Goal: Information Seeking & Learning: Learn about a topic

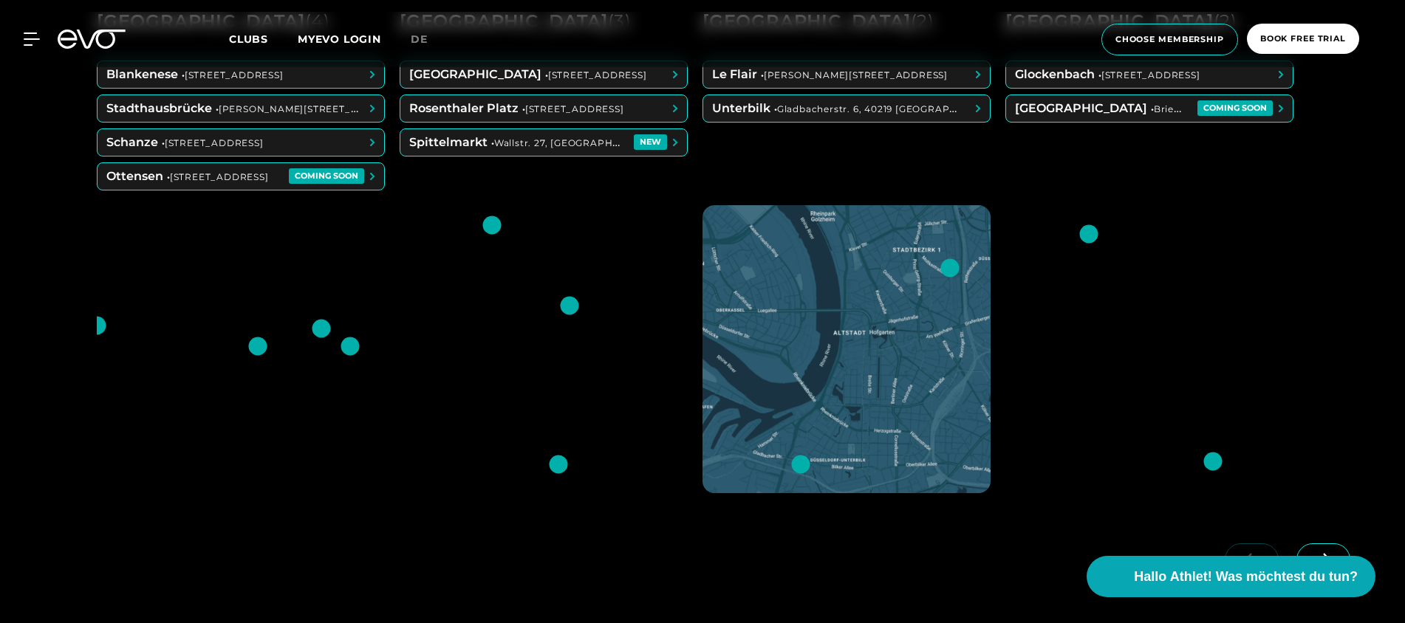
scroll to position [840, 0]
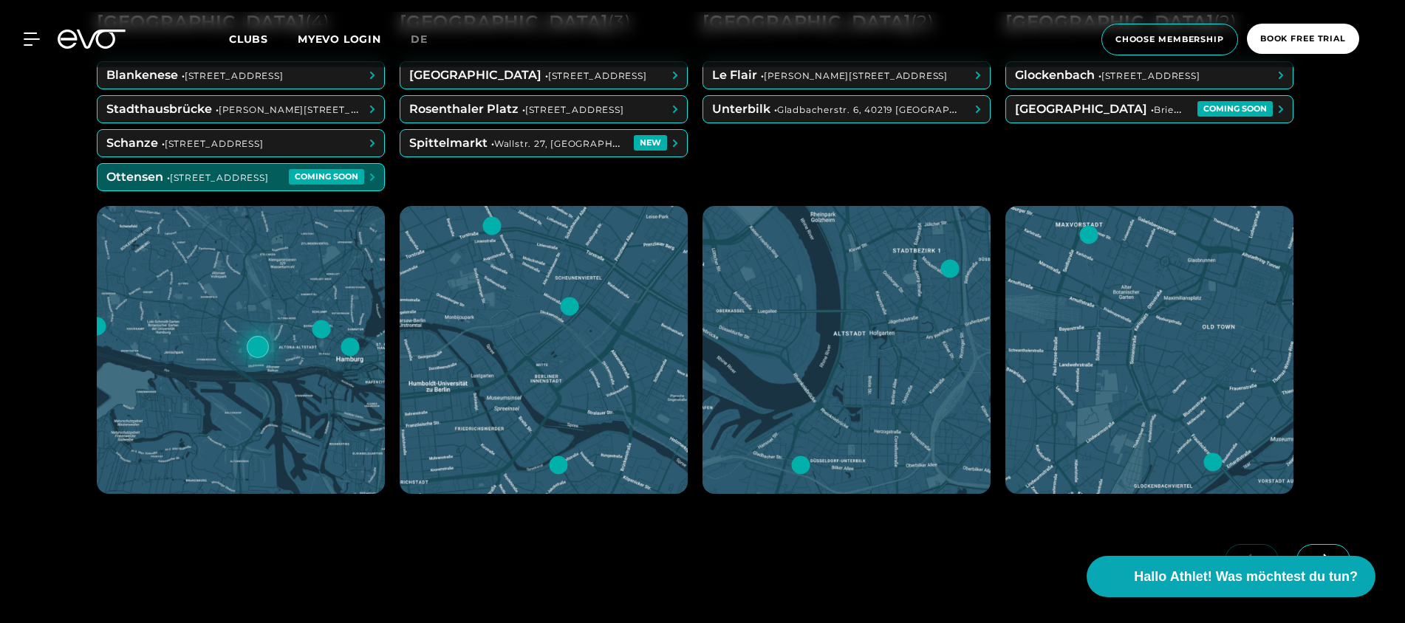
click at [270, 186] on span at bounding box center [241, 177] width 287 height 27
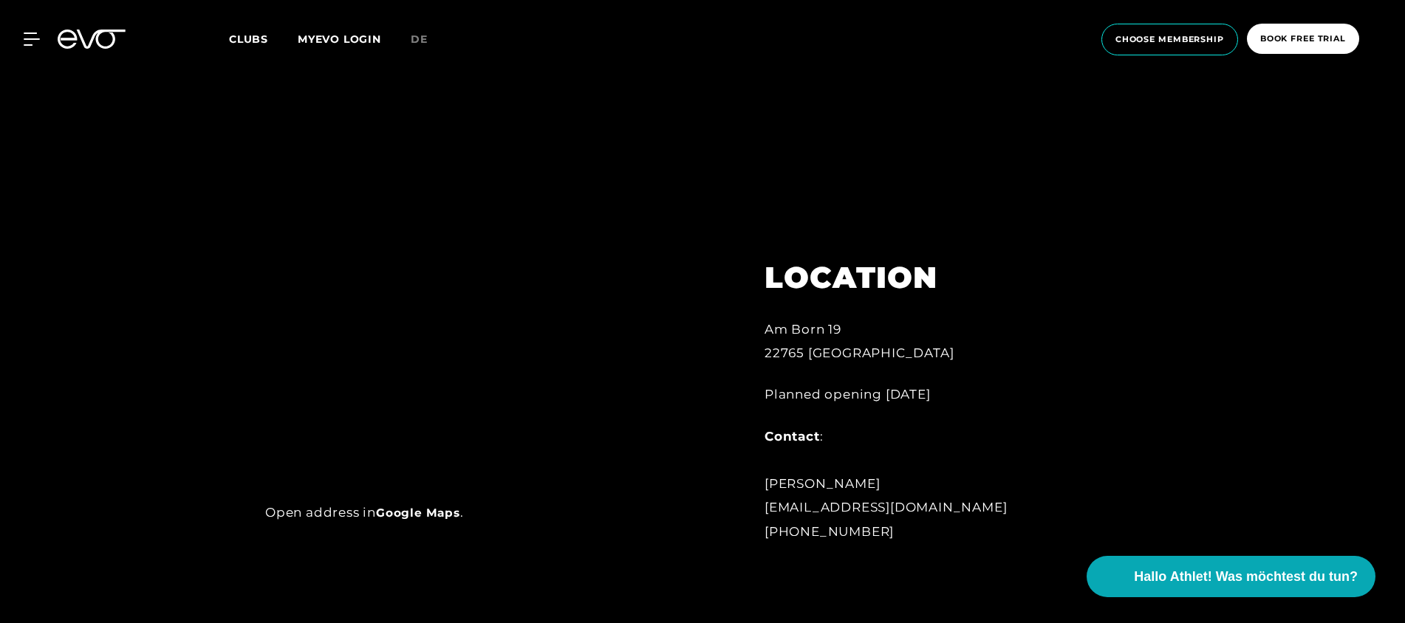
scroll to position [796, 0]
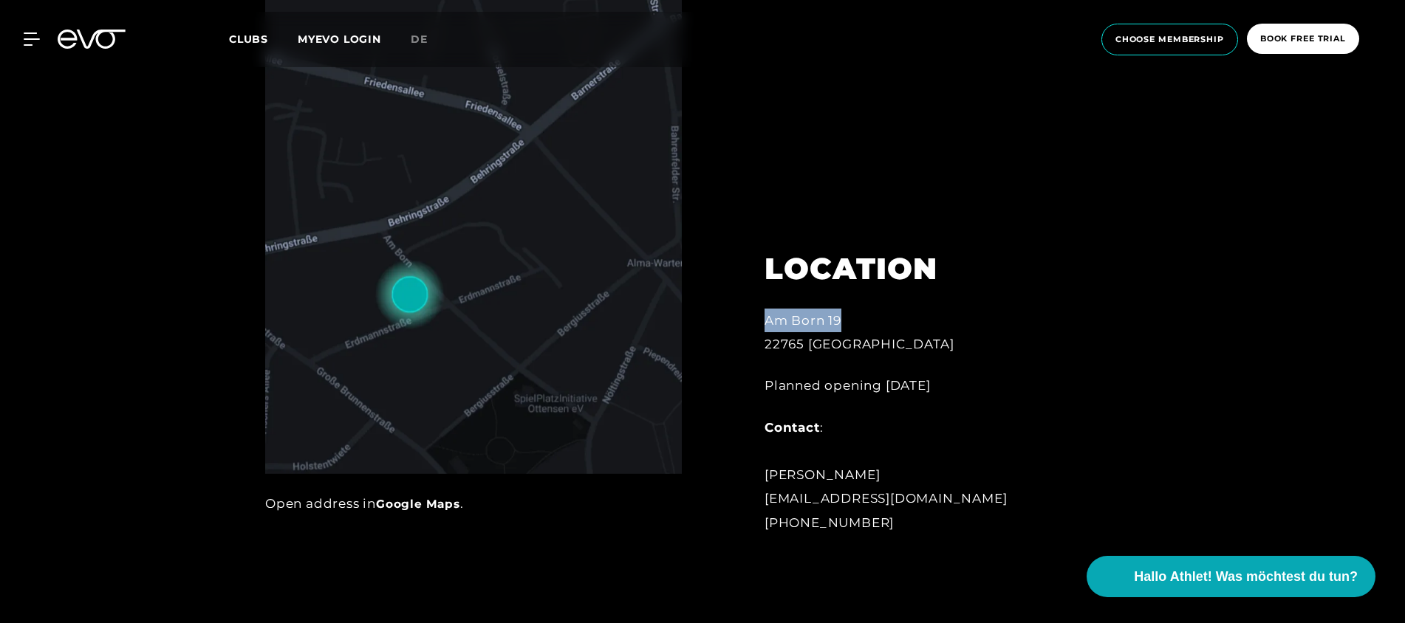
drag, startPoint x: 765, startPoint y: 325, endPoint x: 846, endPoint y: 362, distance: 89.3
click at [847, 326] on div "[STREET_ADDRESS]" at bounding box center [927, 333] width 325 height 48
copy div "Am Born 19"
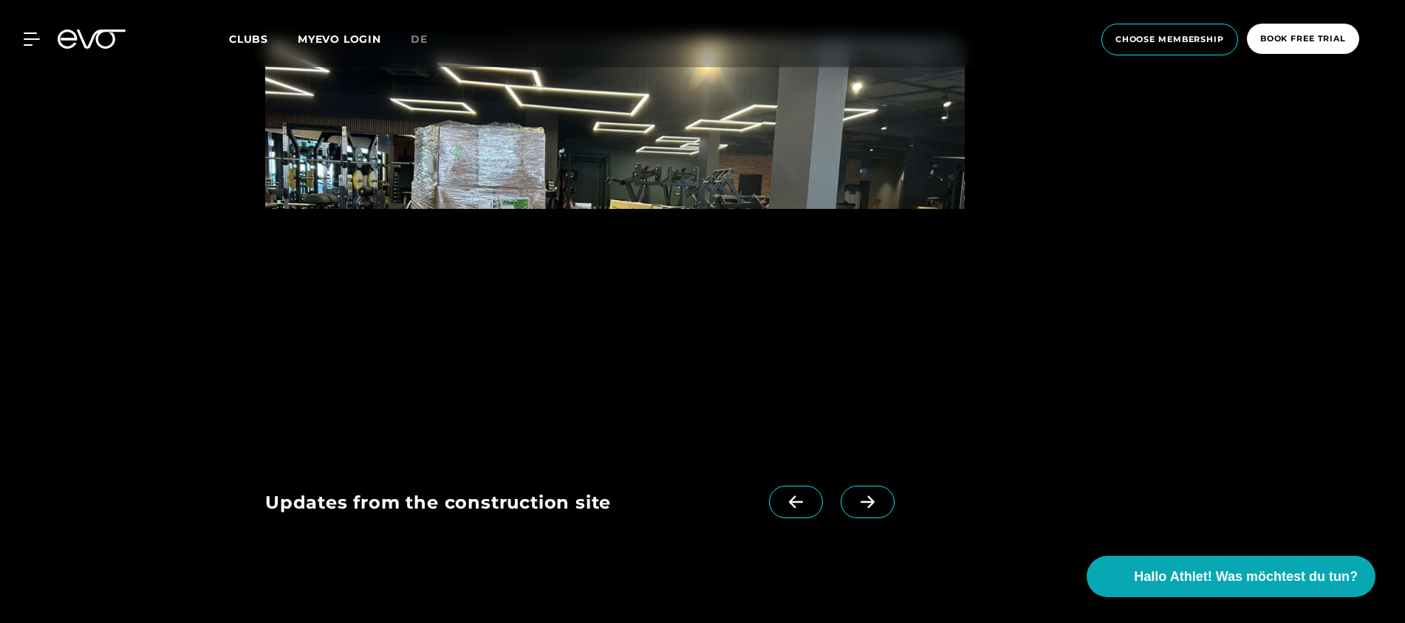
scroll to position [1791, 0]
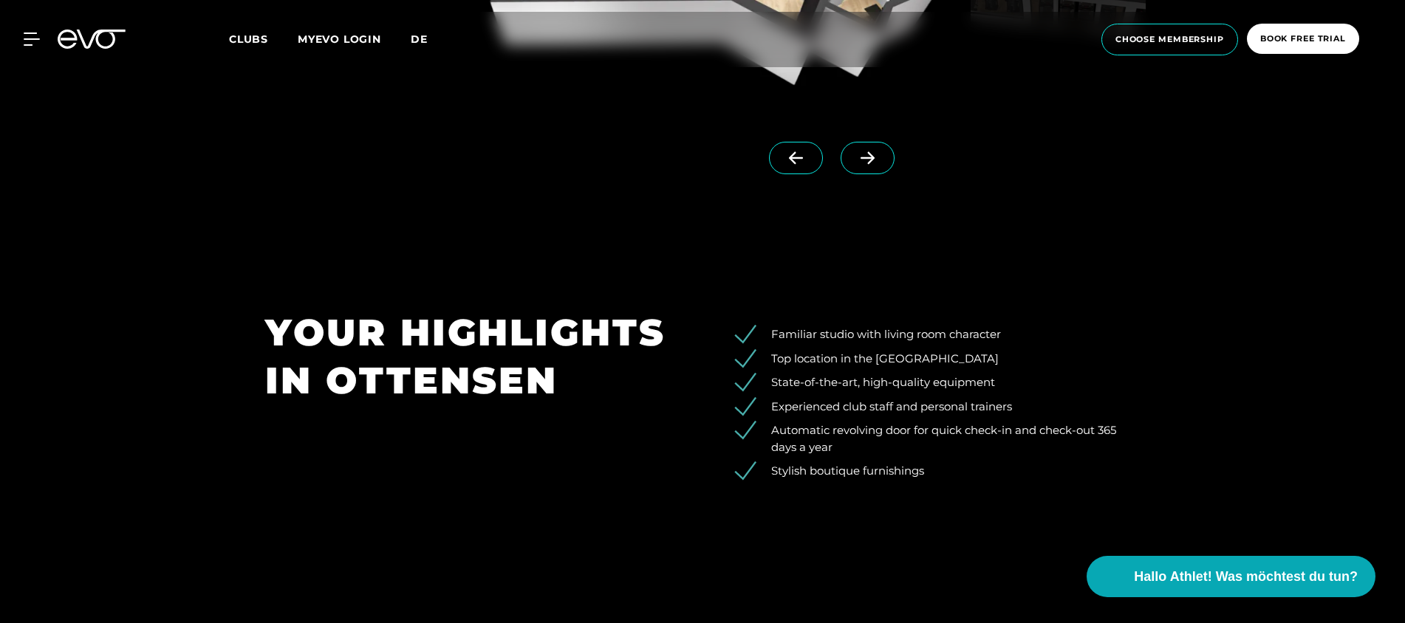
click at [417, 45] on span "de" at bounding box center [419, 39] width 17 height 13
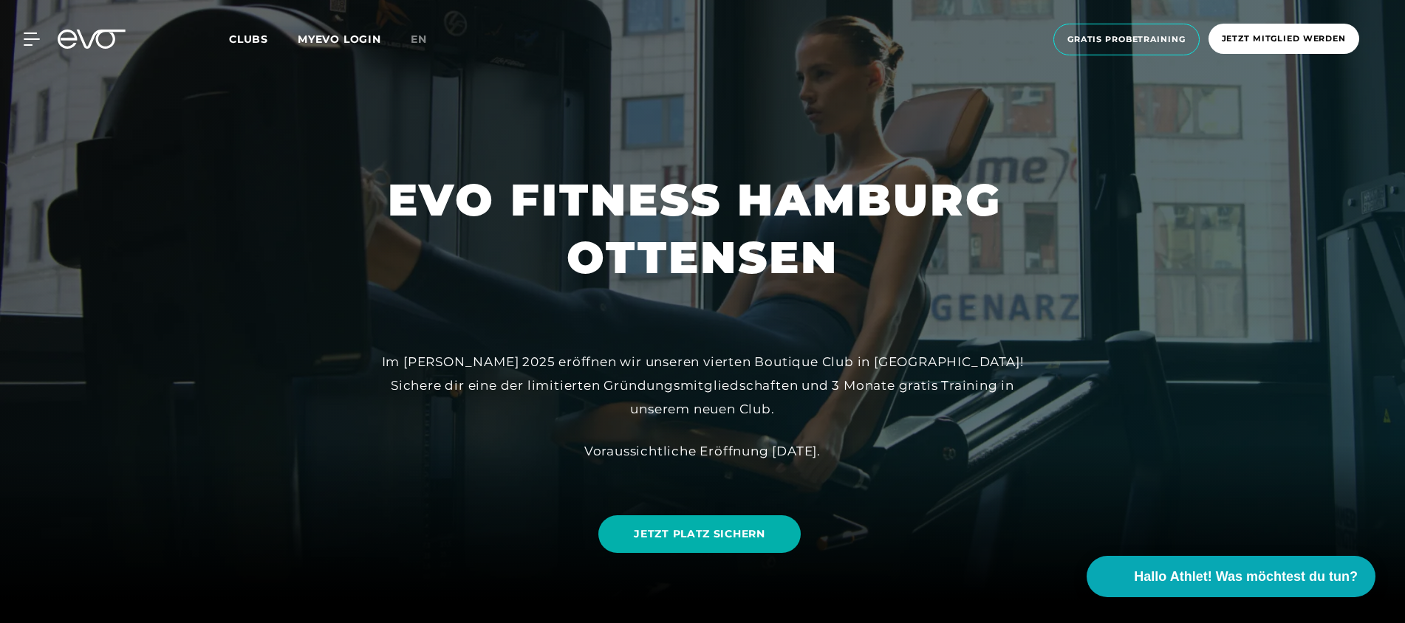
scroll to position [23, 0]
click at [688, 532] on span "JETZT PLATZ SICHERN" at bounding box center [699, 534] width 131 height 16
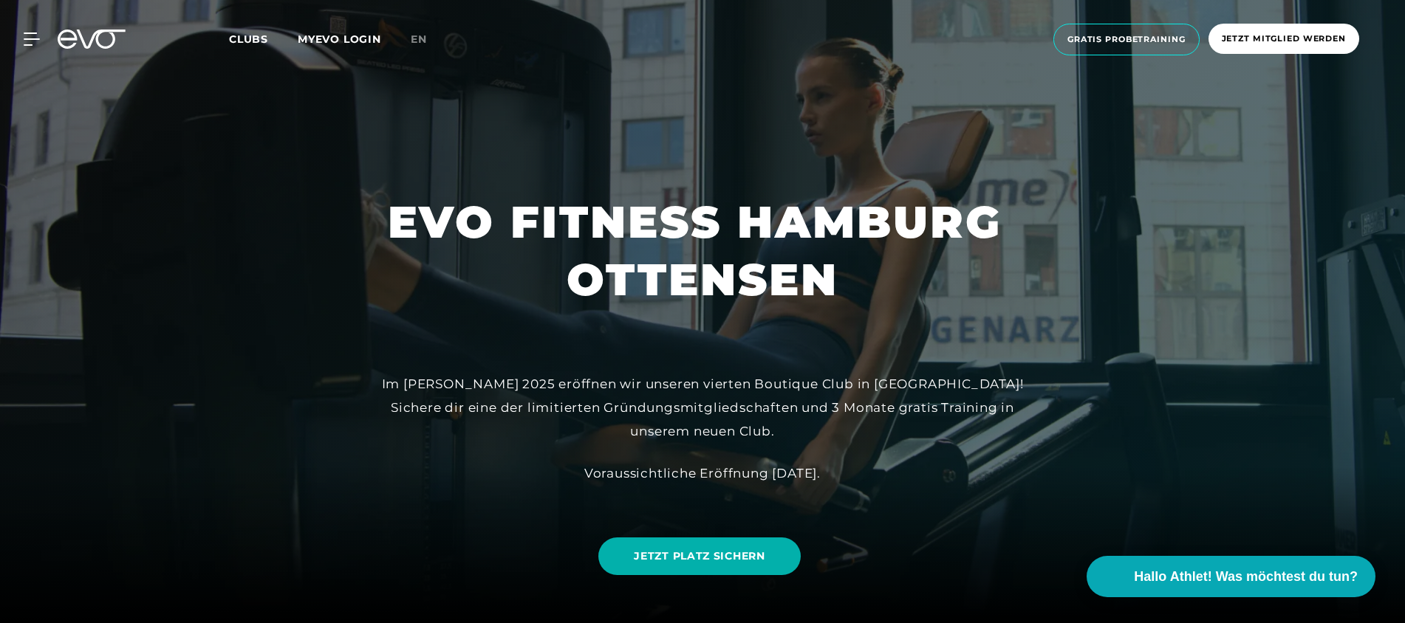
scroll to position [0, 0]
click at [43, 31] on div "MyEVO Login Über EVO Mitgliedschaften Probetraining TAGESPASS EVO Studios [GEOG…" at bounding box center [702, 39] width 1399 height 55
click at [109, 43] on icon at bounding box center [92, 39] width 68 height 19
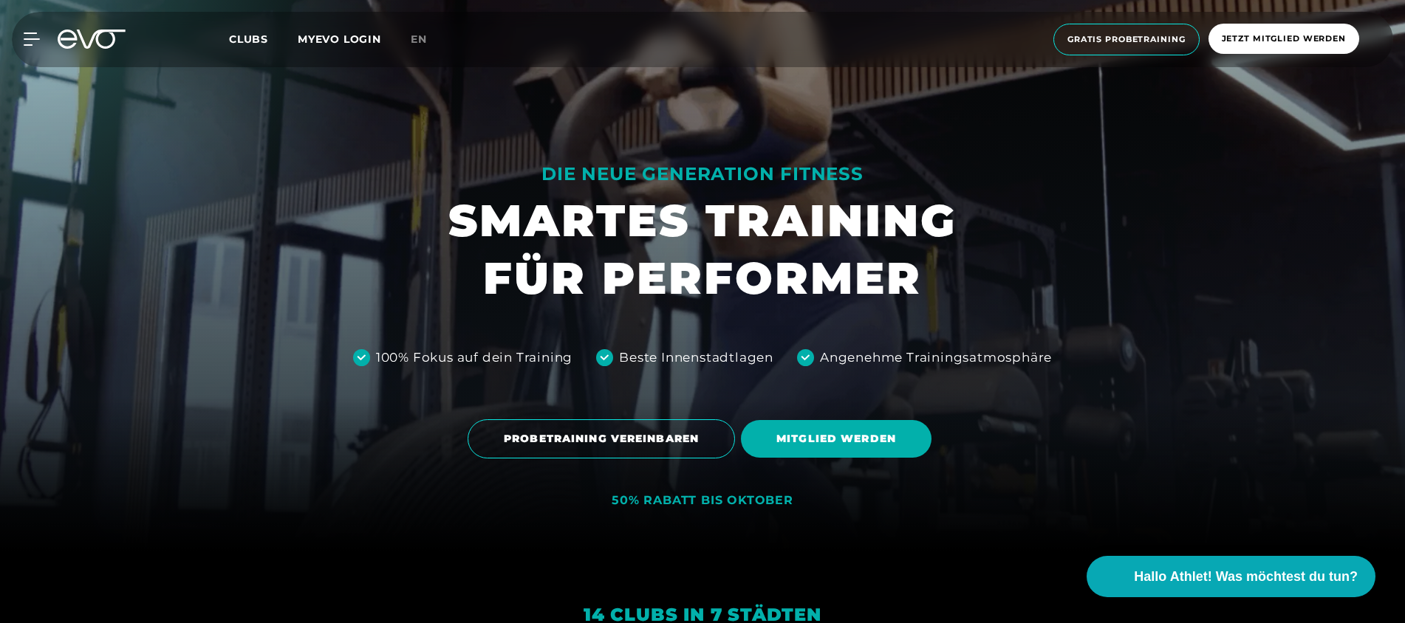
scroll to position [70, 0]
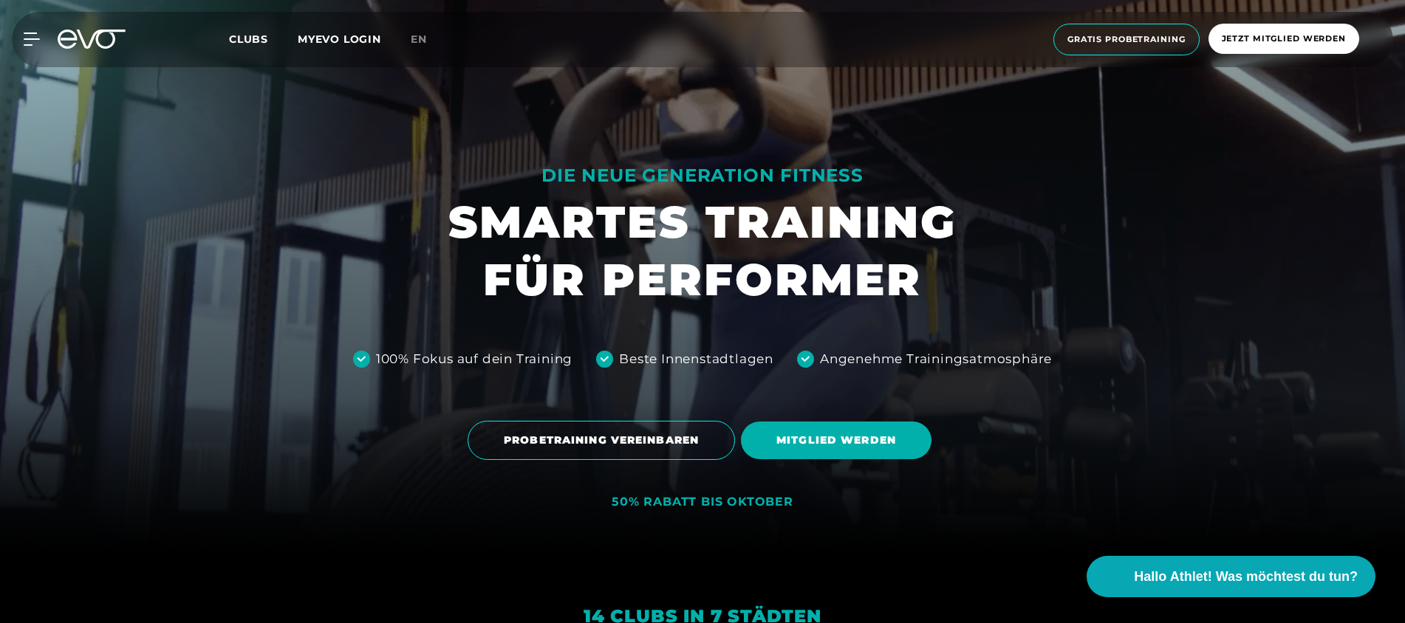
click at [247, 43] on span "Clubs" at bounding box center [248, 39] width 39 height 13
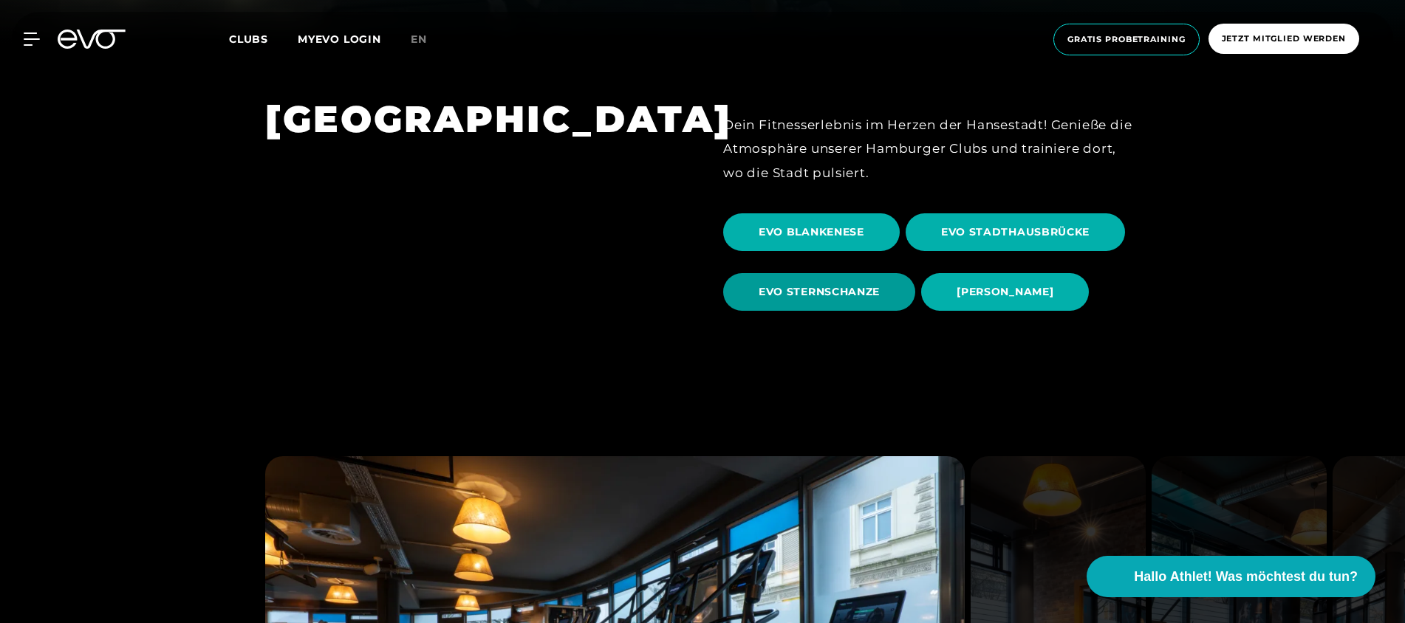
scroll to position [580, 0]
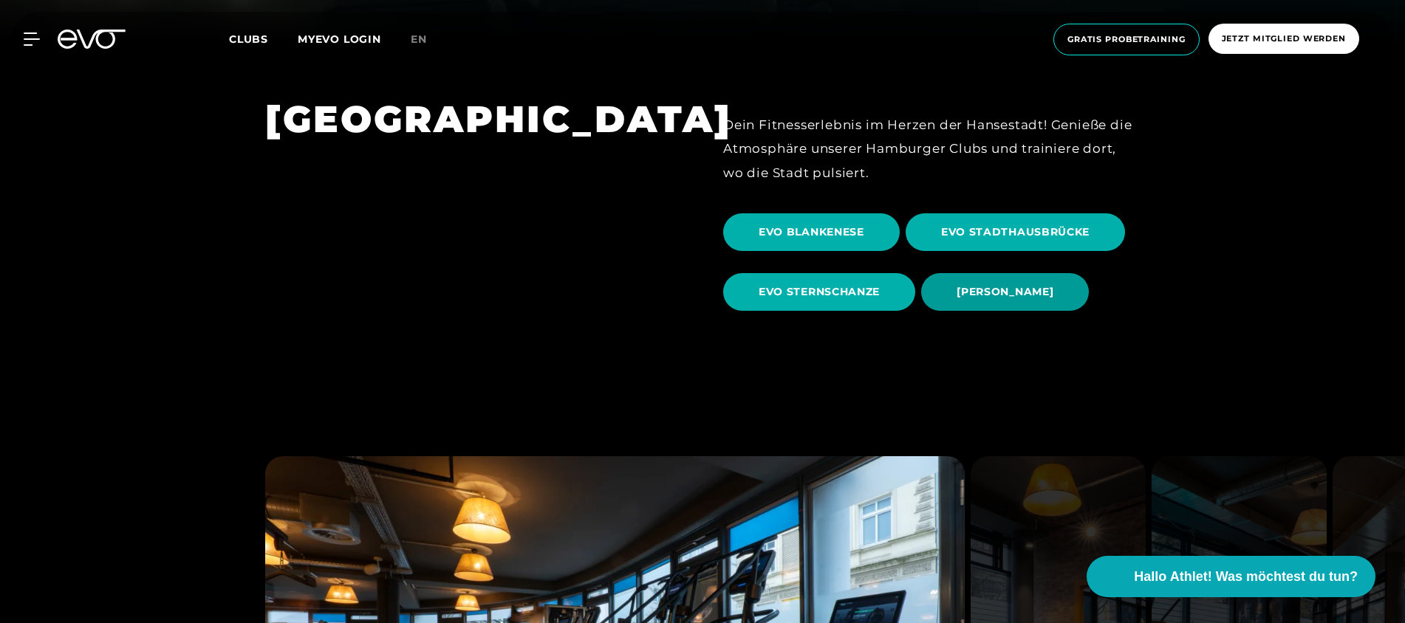
click at [967, 285] on span "[PERSON_NAME]" at bounding box center [1005, 292] width 97 height 16
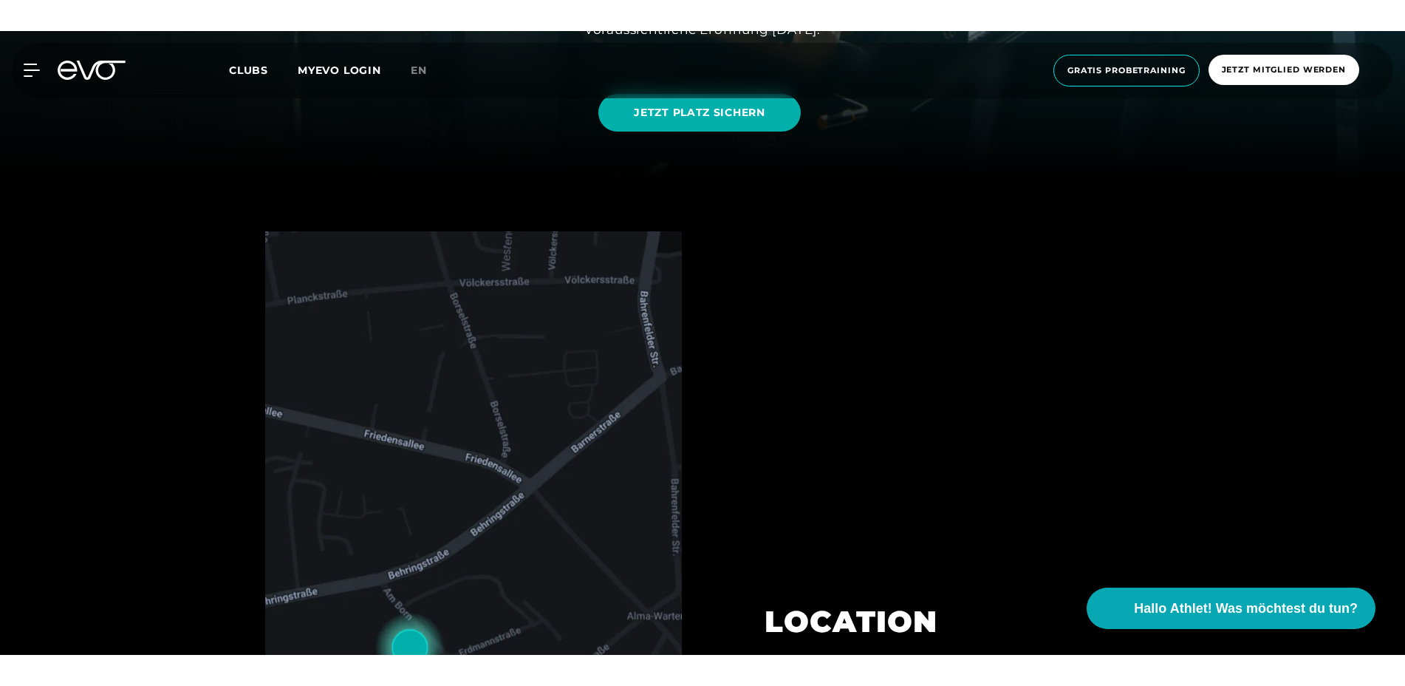
scroll to position [449, 0]
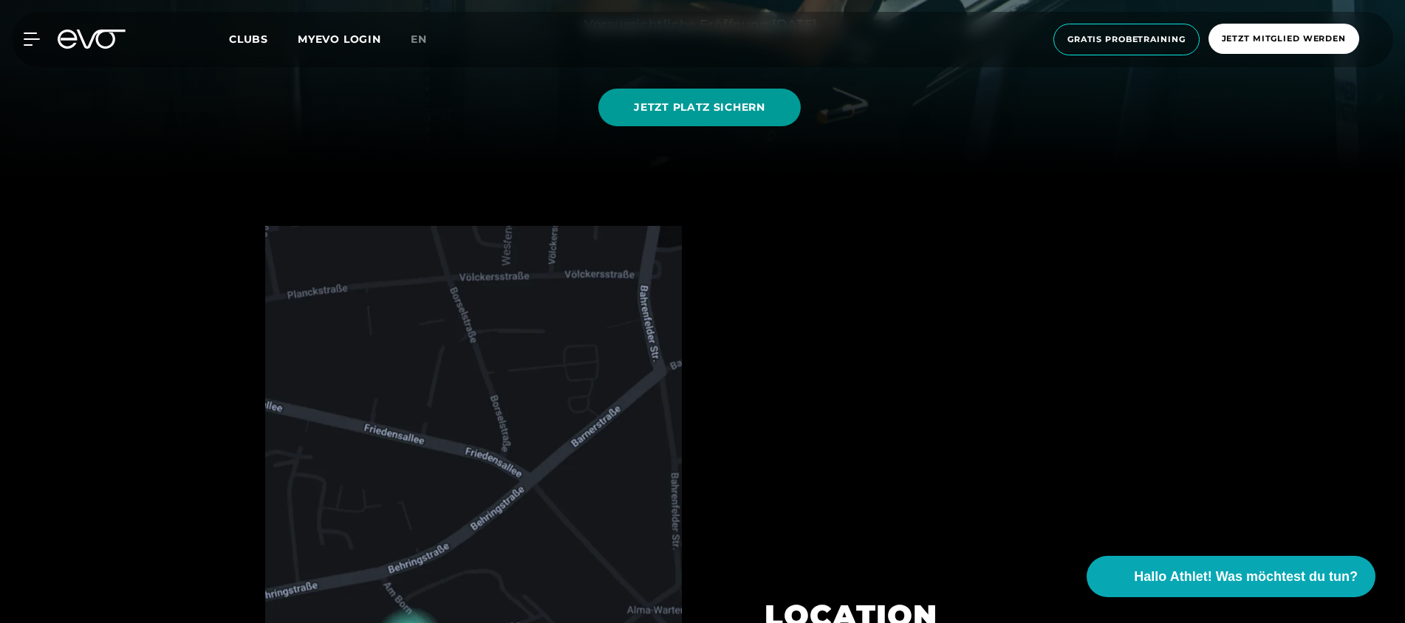
click at [680, 103] on span "JETZT PLATZ SICHERN" at bounding box center [699, 108] width 131 height 16
click at [30, 46] on div "MyEVO Login Über EVO Mitgliedschaften Probetraining TAGESPASS EVO Studios [GEOG…" at bounding box center [702, 39] width 1399 height 55
click at [30, 39] on icon at bounding box center [34, 39] width 21 height 12
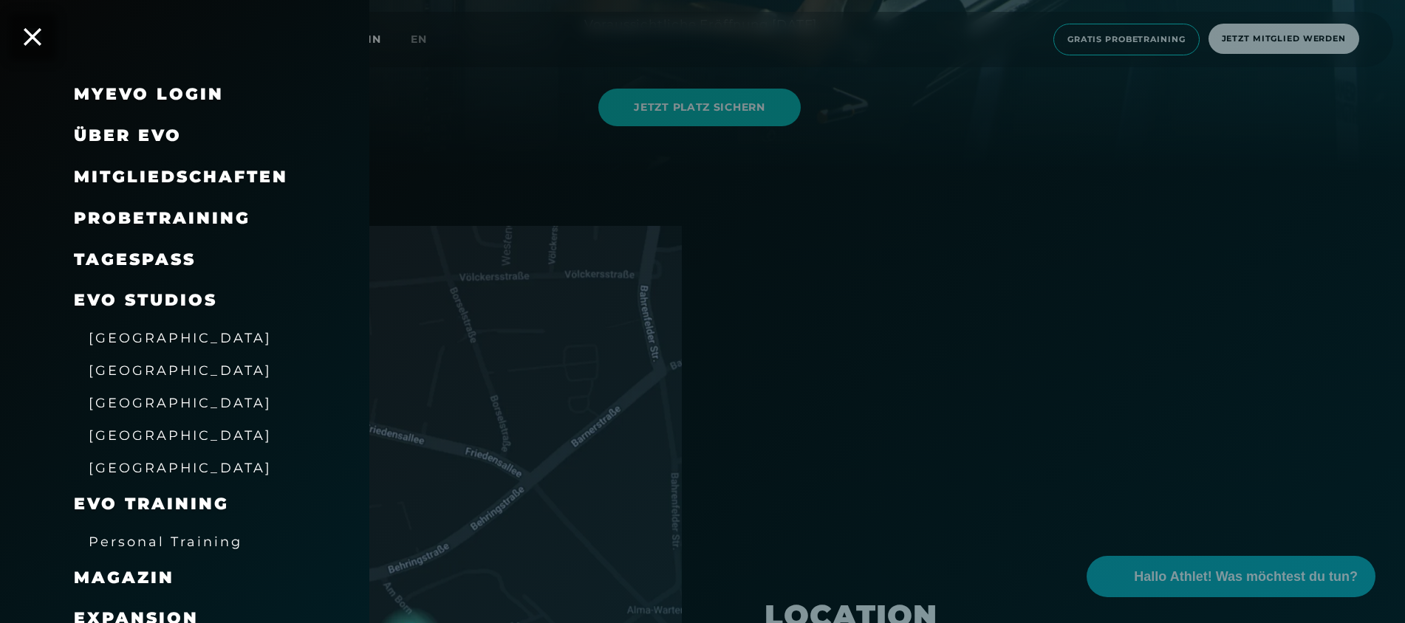
click at [505, 192] on div at bounding box center [702, 311] width 1405 height 623
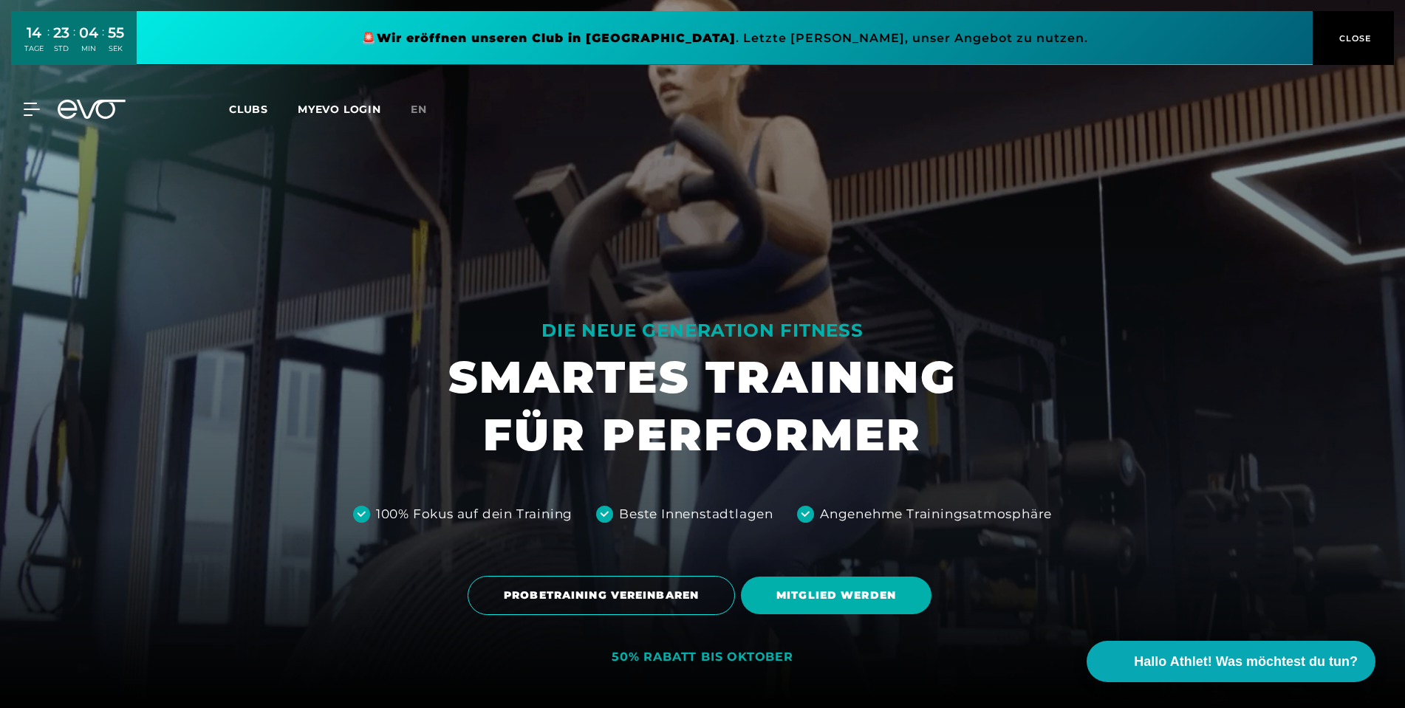
click at [100, 107] on icon at bounding box center [92, 109] width 68 height 19
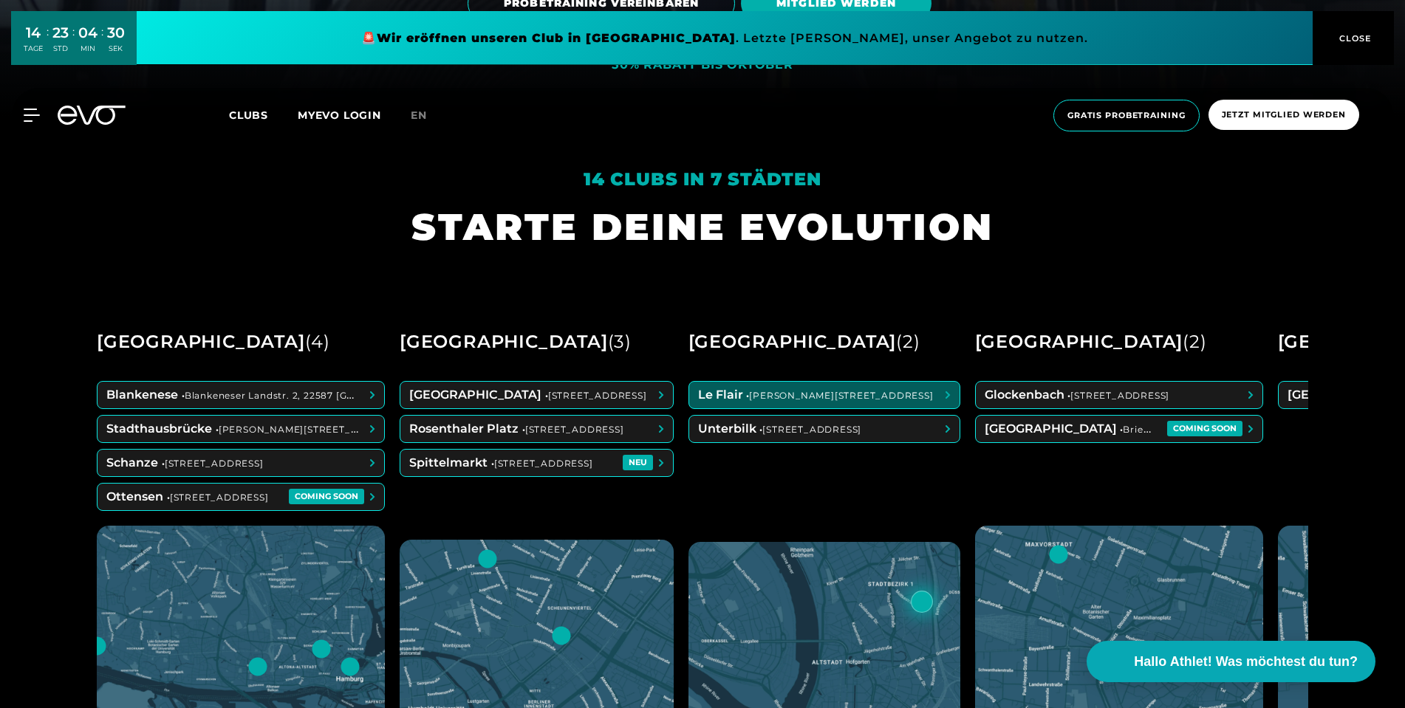
click at [832, 392] on span at bounding box center [824, 395] width 270 height 27
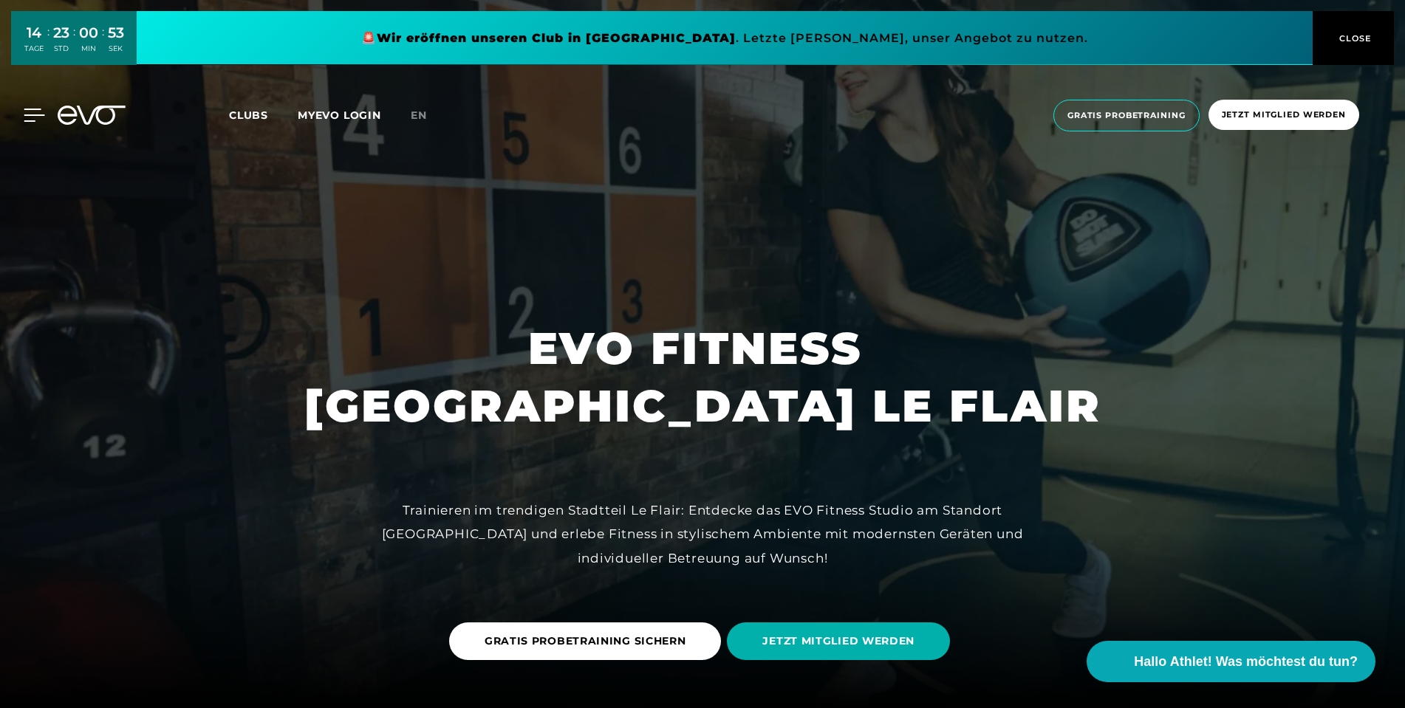
click at [31, 118] on icon at bounding box center [34, 115] width 21 height 13
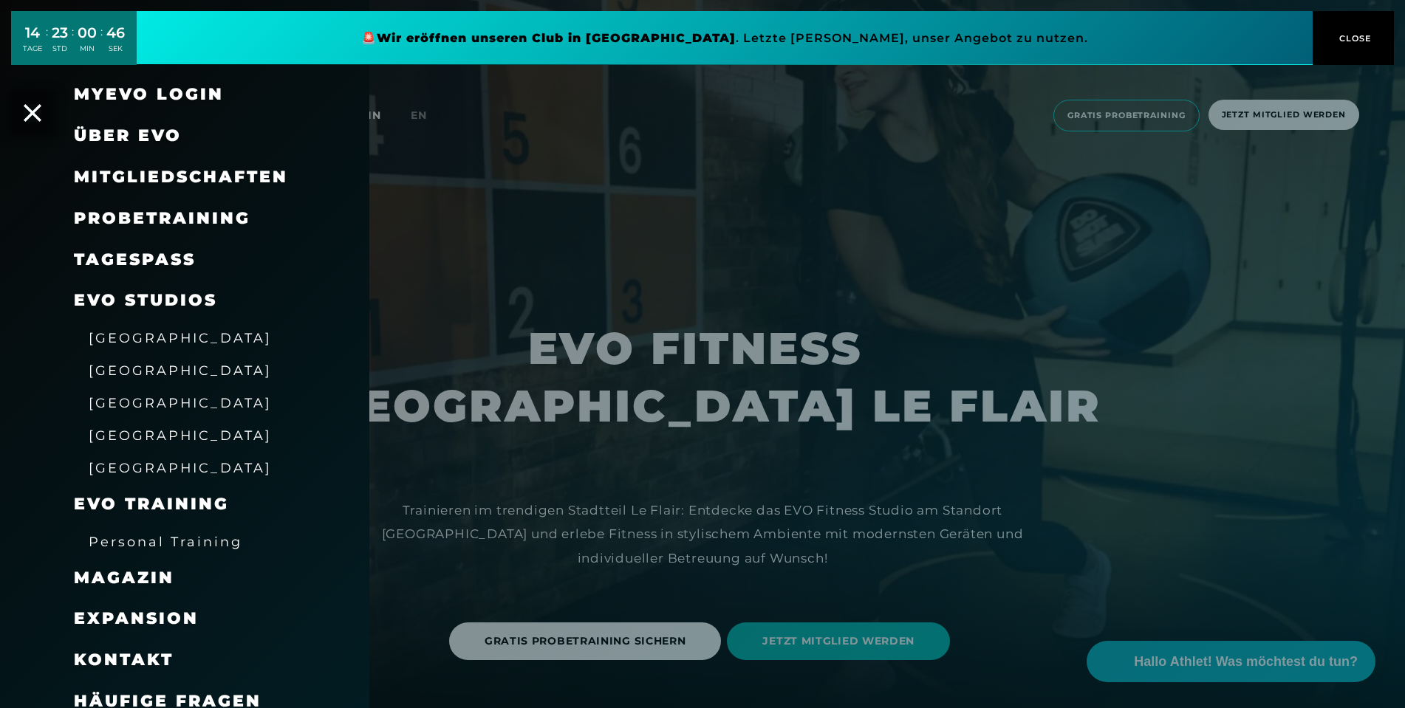
click at [31, 118] on icon at bounding box center [33, 113] width 18 height 18
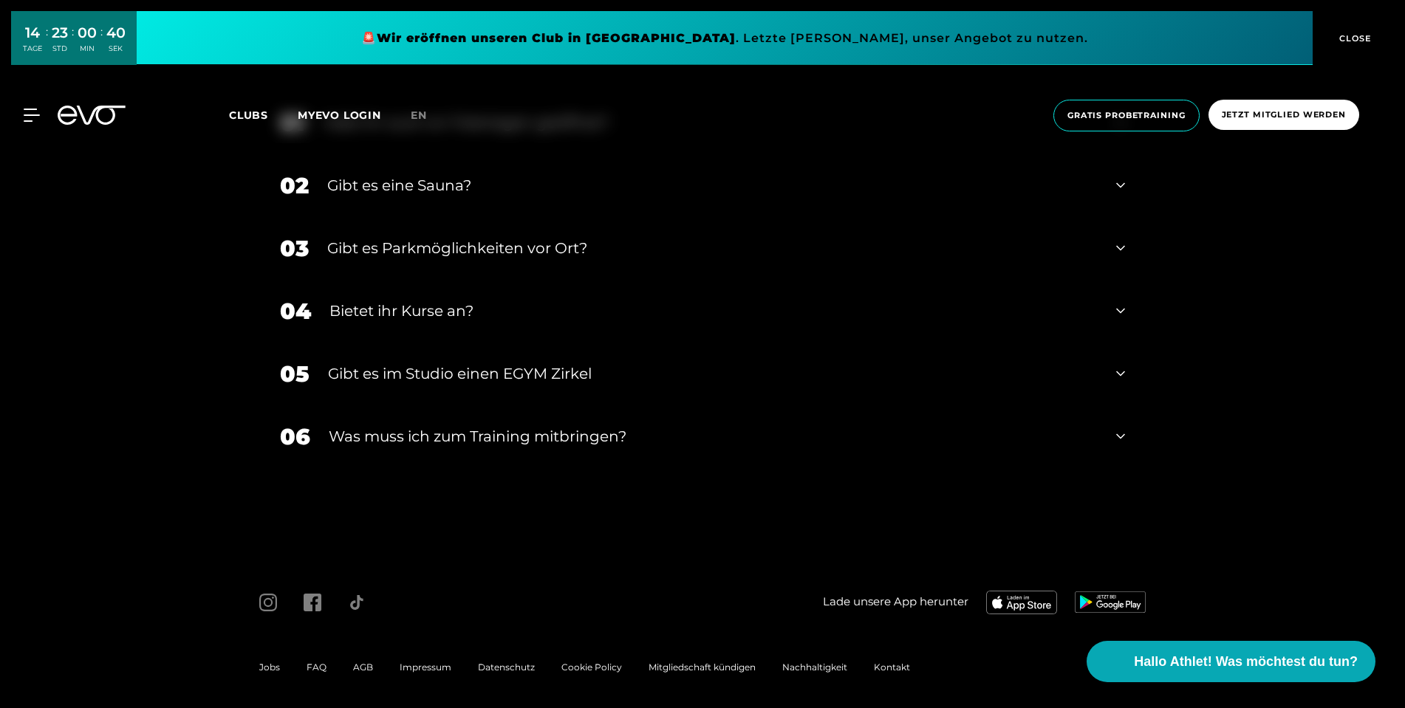
scroll to position [5042, 0]
click at [358, 664] on span "AGB" at bounding box center [363, 668] width 20 height 11
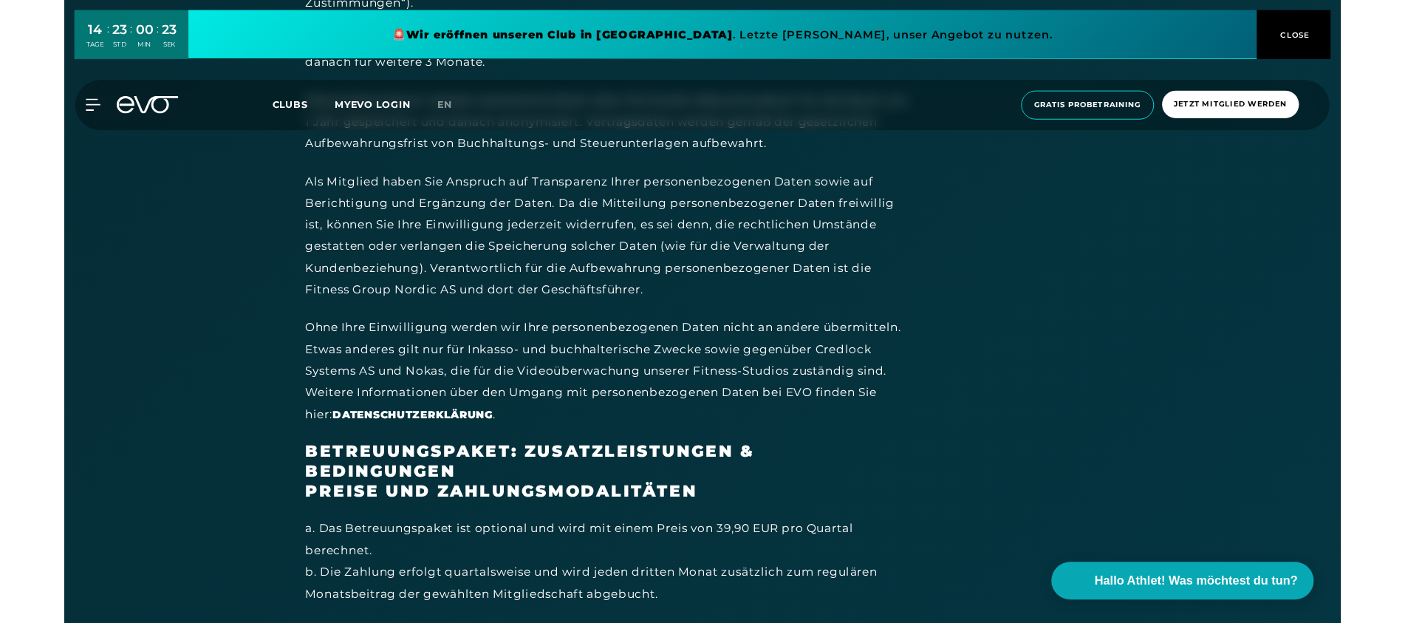
scroll to position [663, 0]
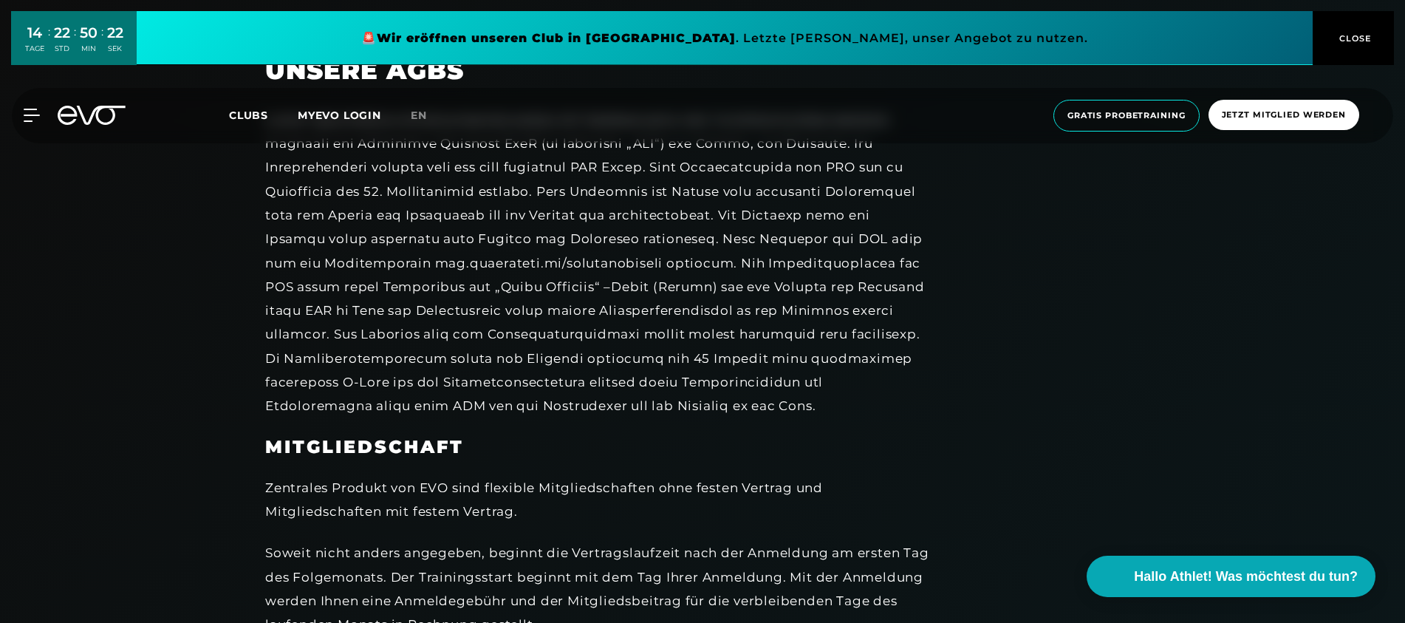
drag, startPoint x: 69, startPoint y: 112, endPoint x: 130, endPoint y: 135, distance: 65.4
click at [69, 112] on icon at bounding box center [92, 115] width 68 height 19
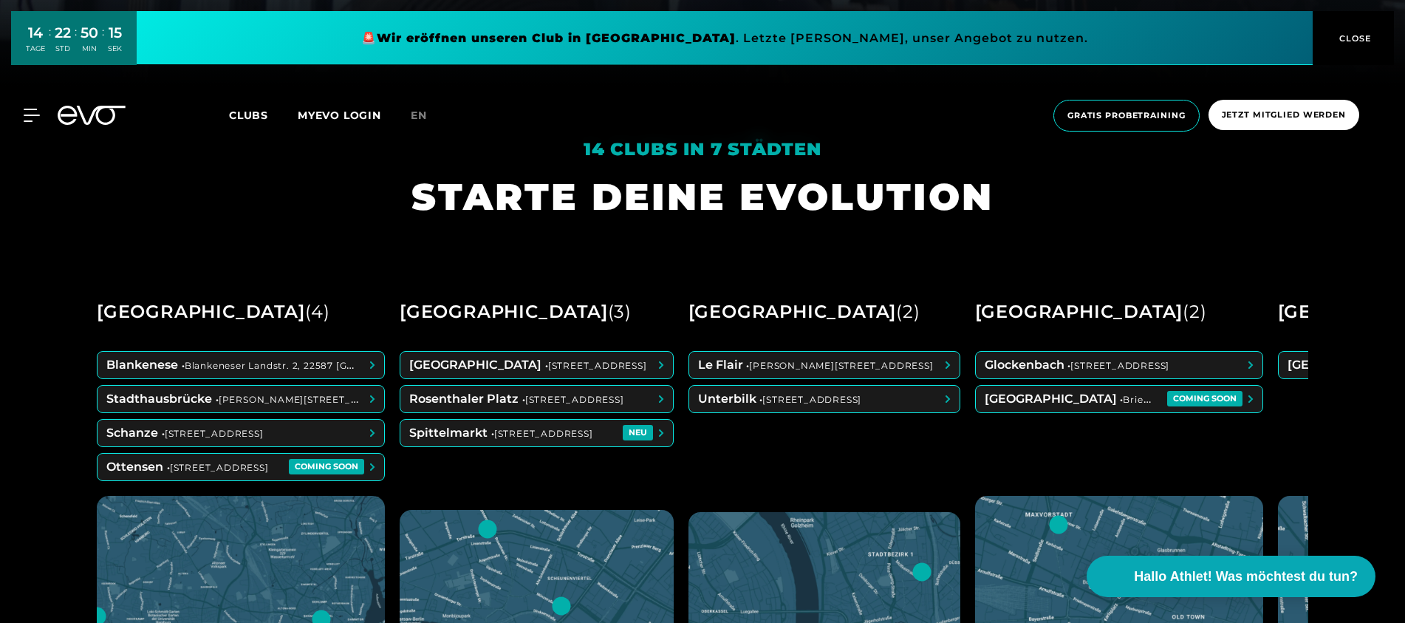
scroll to position [693, 0]
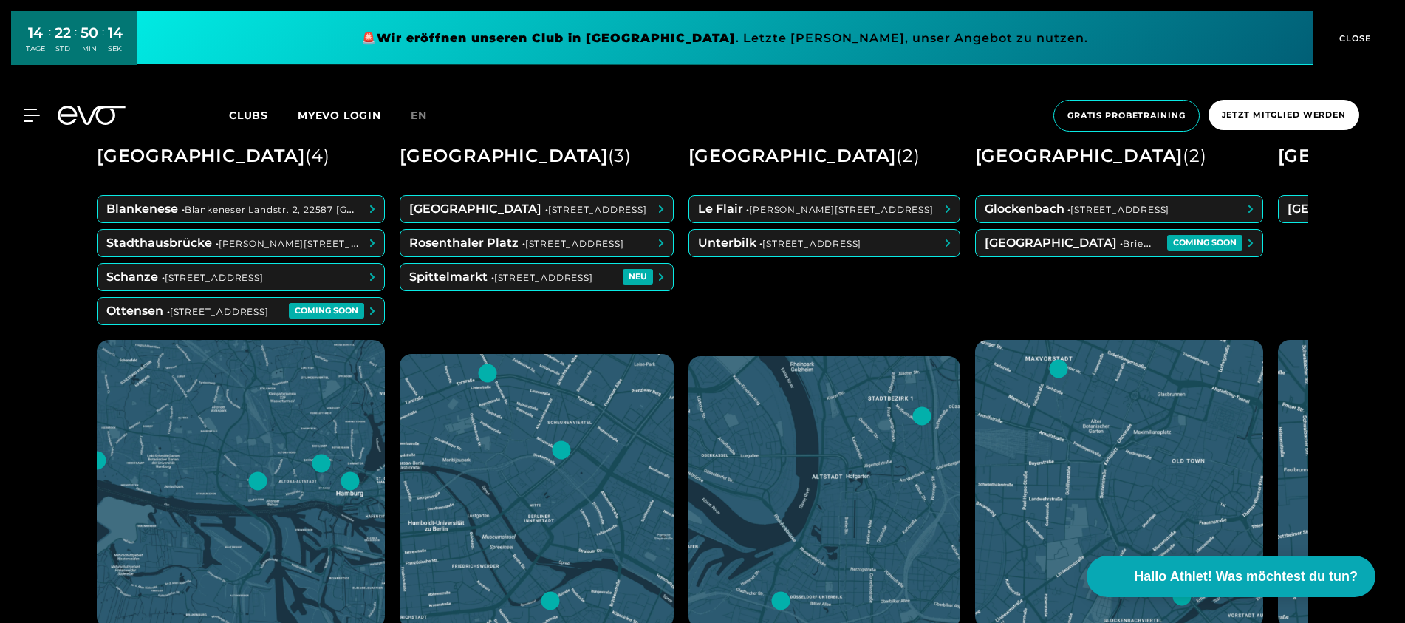
click at [181, 314] on span at bounding box center [241, 311] width 287 height 27
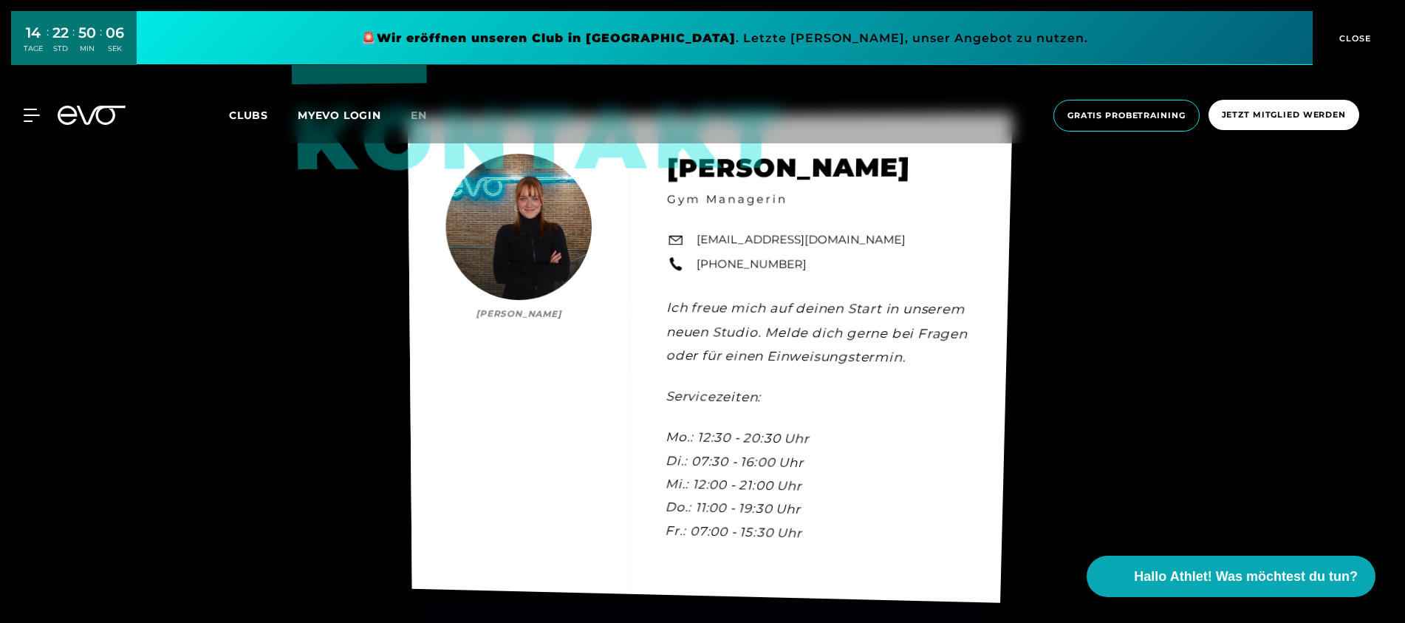
scroll to position [4259, 0]
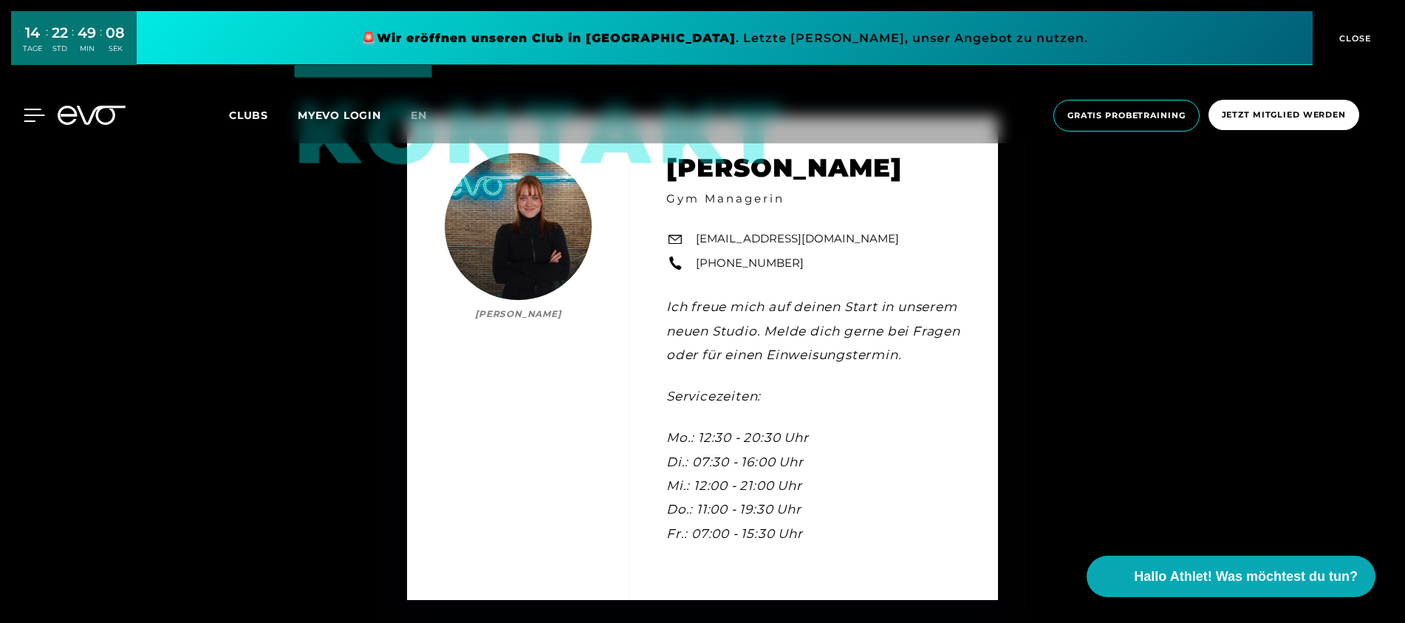
click at [28, 116] on icon at bounding box center [34, 115] width 21 height 13
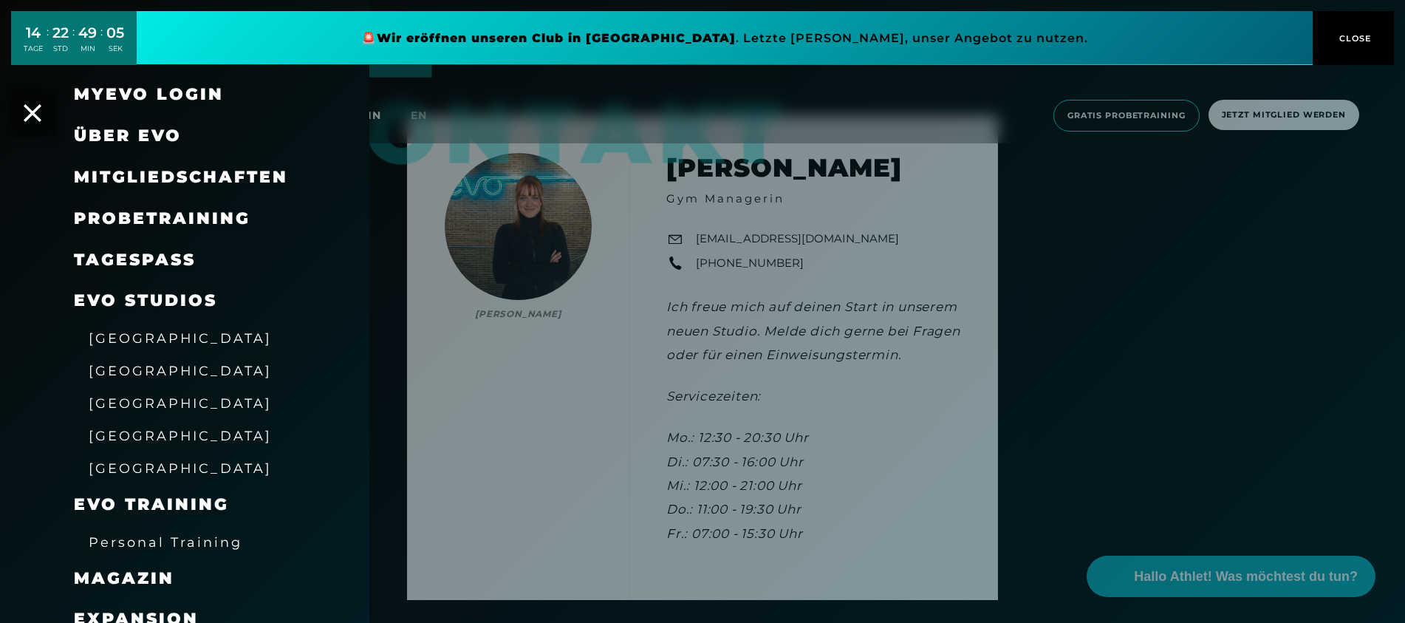
click at [135, 222] on span "Probetraining" at bounding box center [162, 218] width 177 height 20
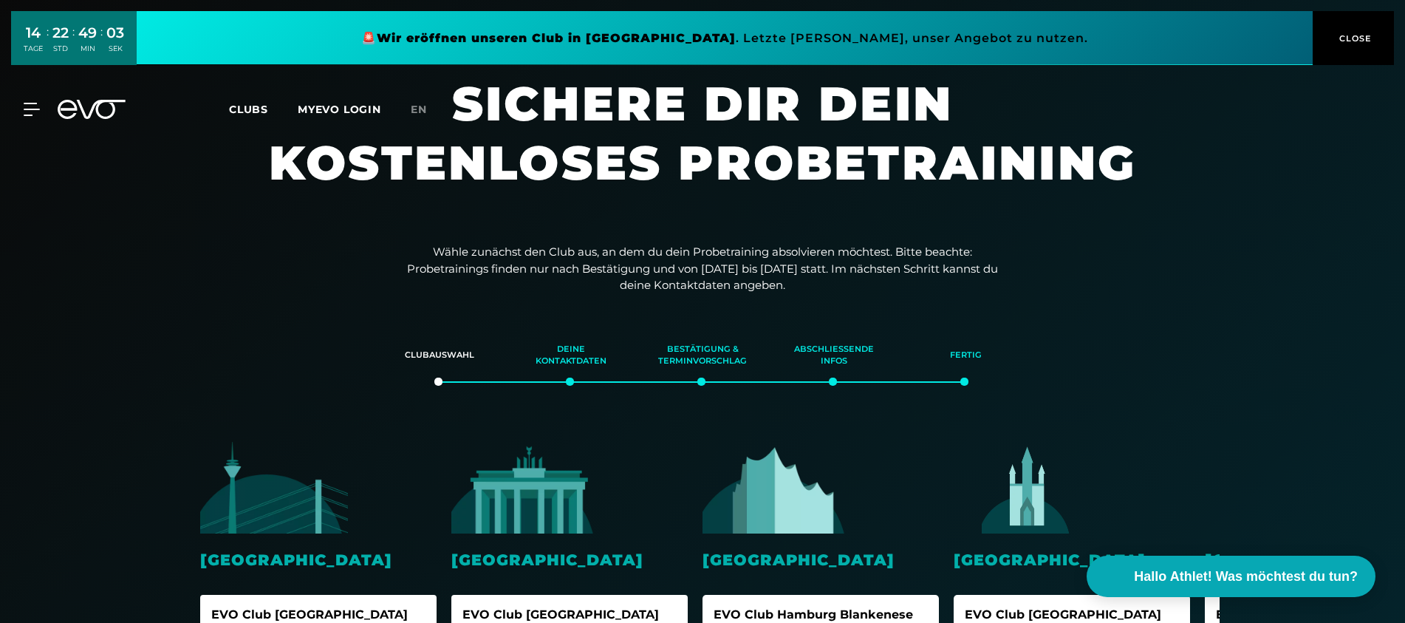
click at [42, 112] on div "MyEVO Login Über EVO Mitgliedschaften Probetraining TAGESPASS EVO Studios Düsse…" at bounding box center [23, 109] width 52 height 13
click at [38, 113] on div "MyEVO Login Über EVO Mitgliedschaften Probetraining TAGESPASS EVO Studios Düsse…" at bounding box center [23, 109] width 52 height 13
click at [38, 113] on icon at bounding box center [34, 109] width 21 height 13
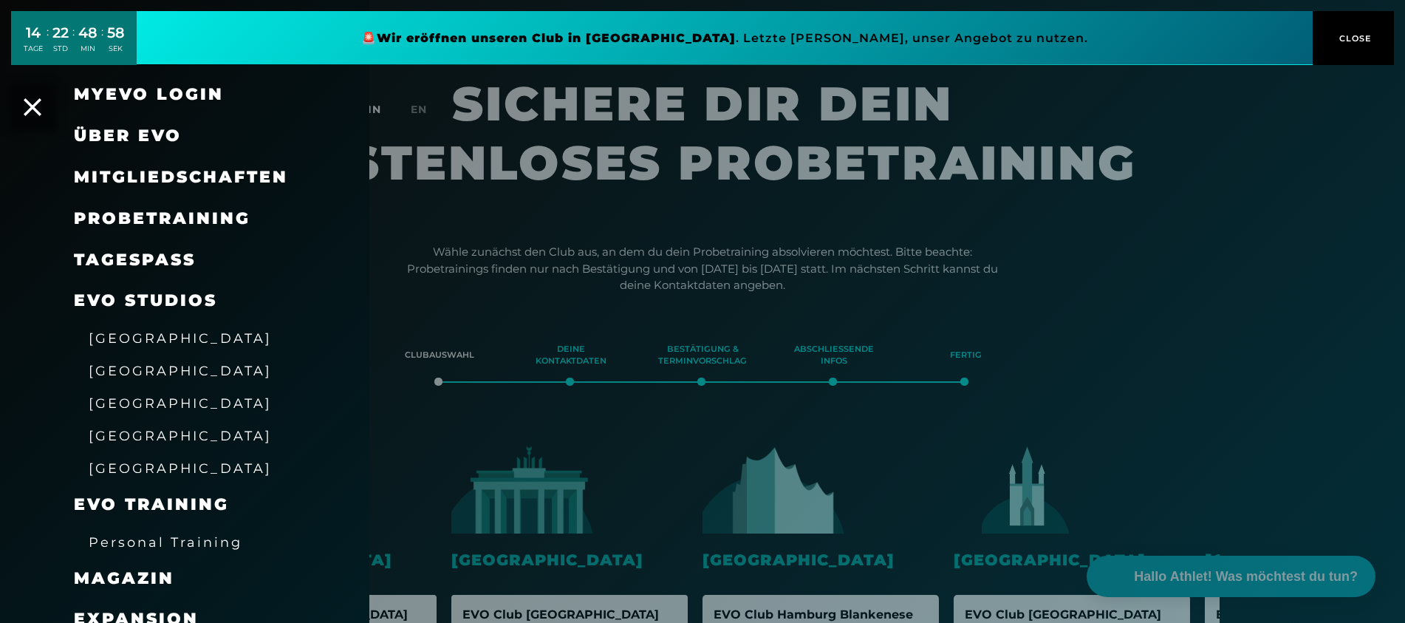
click at [505, 416] on div at bounding box center [702, 311] width 1405 height 623
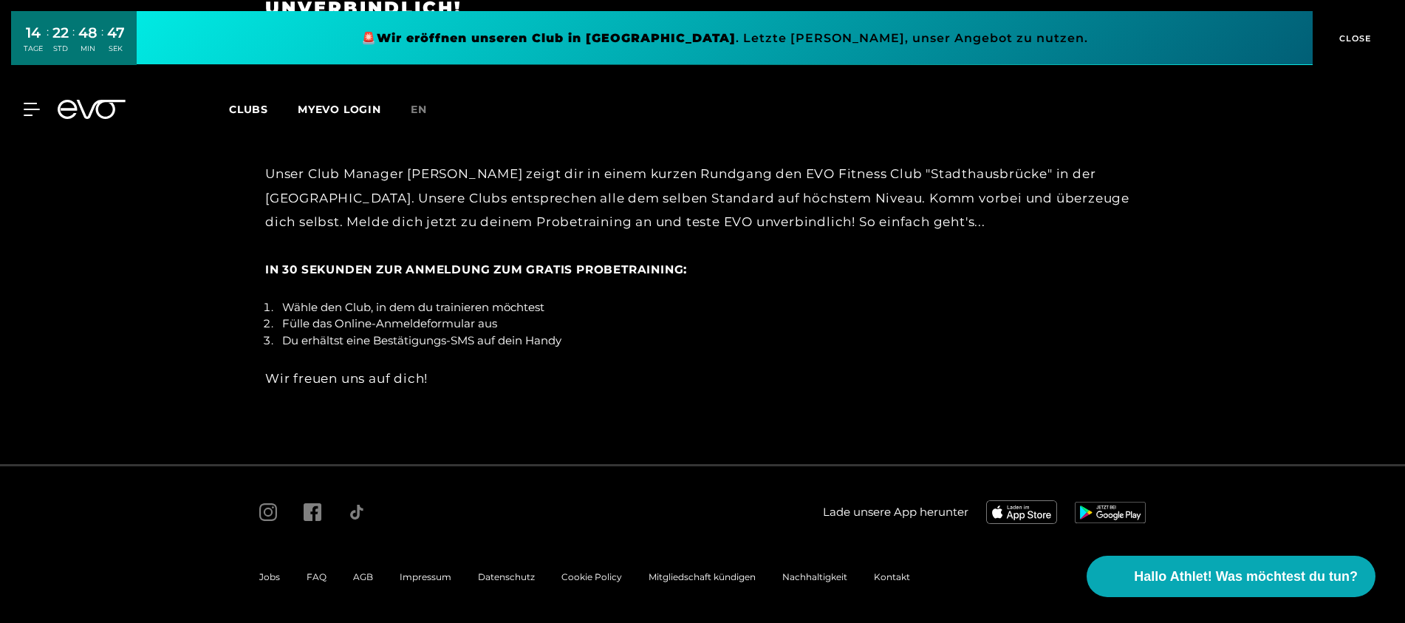
scroll to position [2813, 0]
click at [357, 582] on span "AGB" at bounding box center [363, 576] width 20 height 11
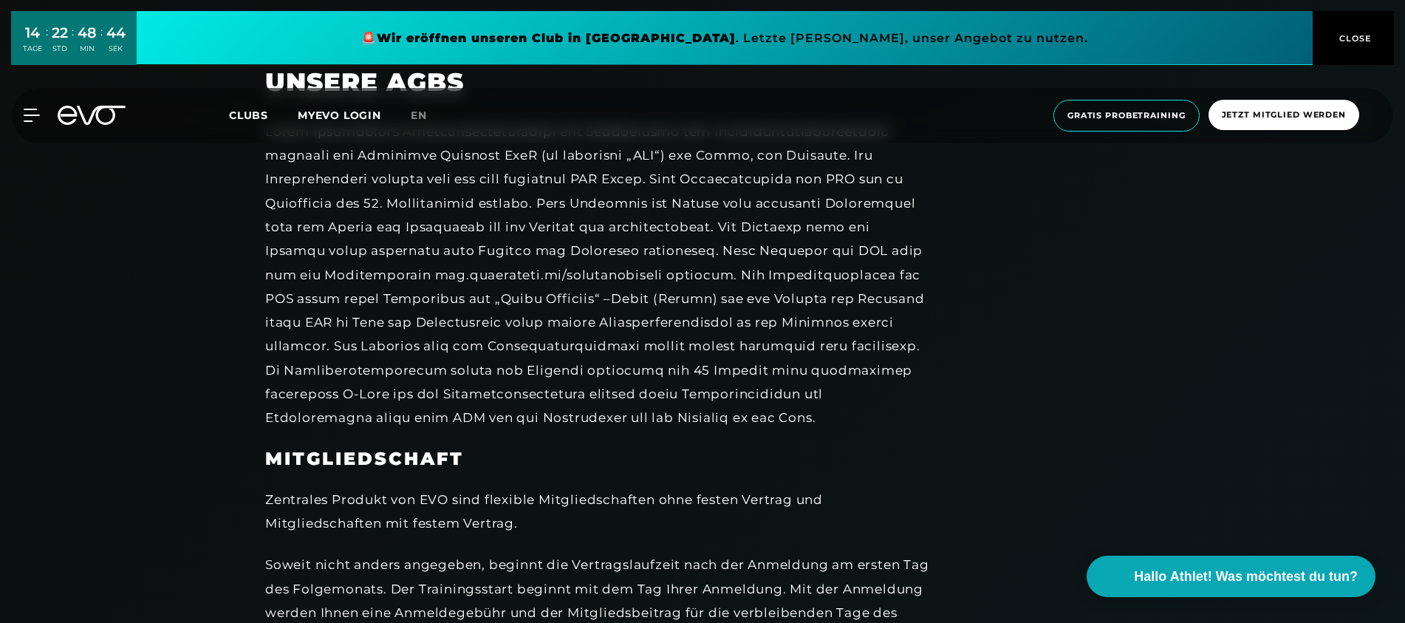
click at [654, 380] on div at bounding box center [597, 275] width 665 height 310
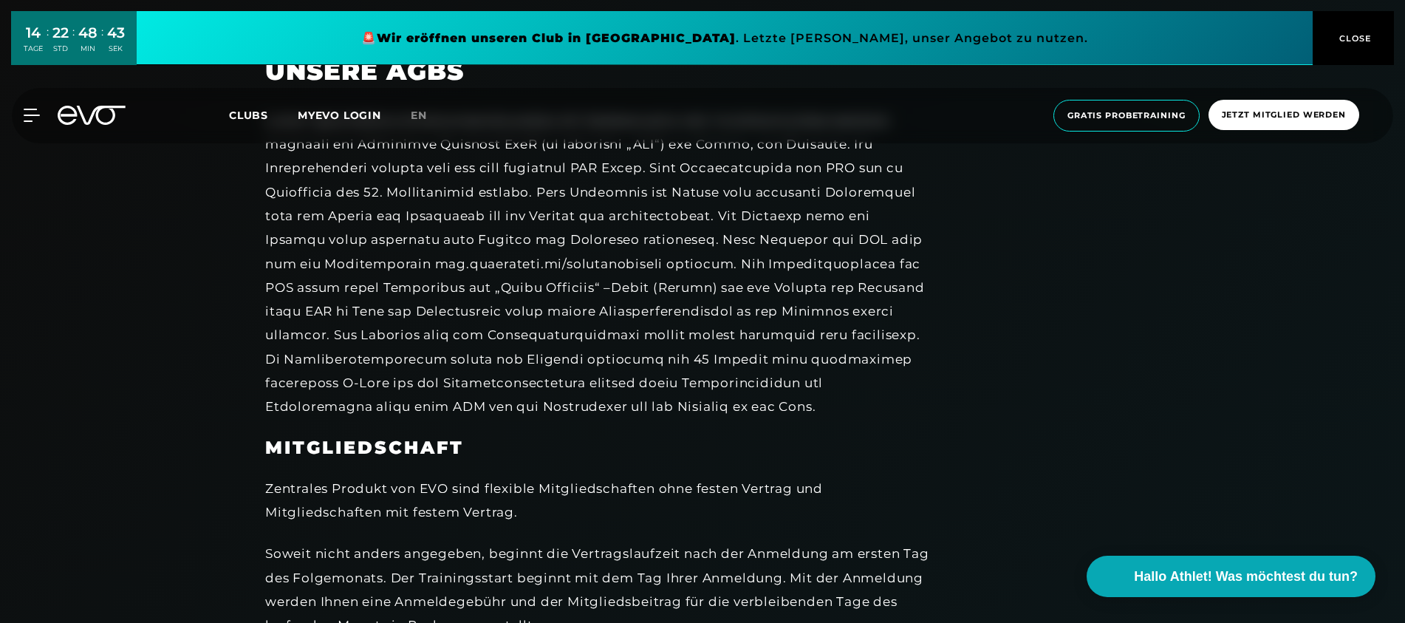
scroll to position [667, 0]
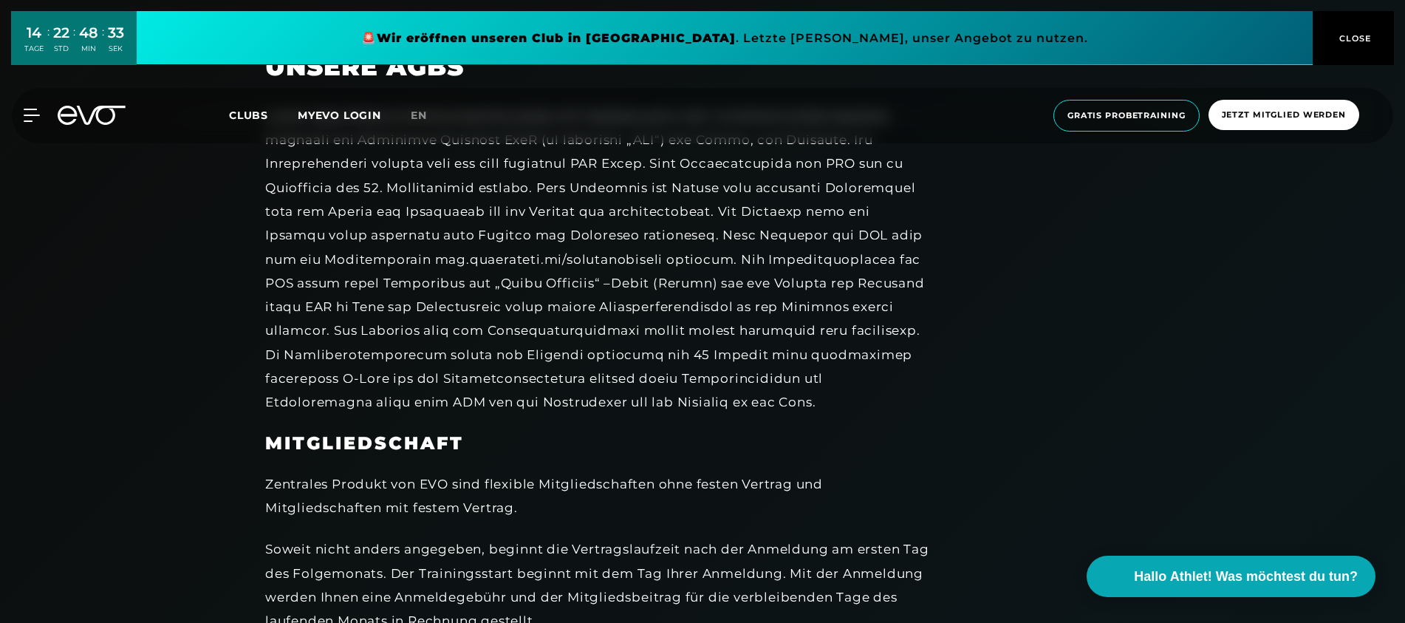
drag, startPoint x: 480, startPoint y: 478, endPoint x: 516, endPoint y: 75, distance: 404.9
click at [482, 477] on div "Zentrales Produkt von EVO sind flexible Mitgliedschaften ohne festen Vertrag un…" at bounding box center [597, 496] width 665 height 48
